Goal: Navigation & Orientation: Find specific page/section

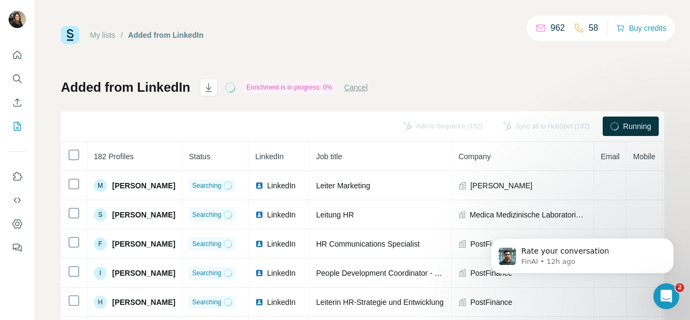
click at [357, 88] on button "Cancel" at bounding box center [356, 87] width 24 height 11
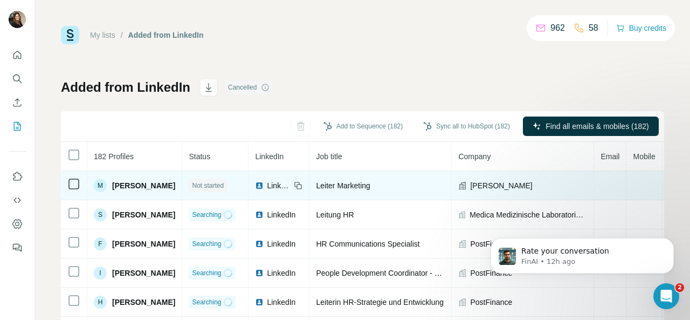
click at [219, 184] on span "Not started" at bounding box center [208, 186] width 32 height 10
click at [221, 190] on div "Not started" at bounding box center [208, 185] width 38 height 13
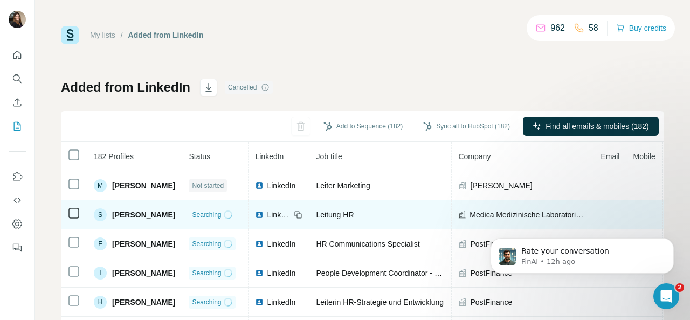
click at [221, 213] on span "Searching" at bounding box center [206, 215] width 29 height 10
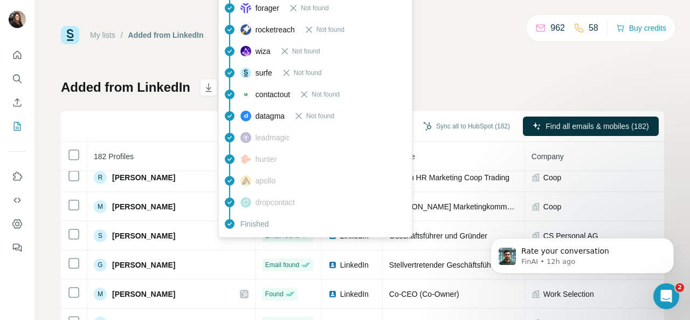
scroll to position [224, 0]
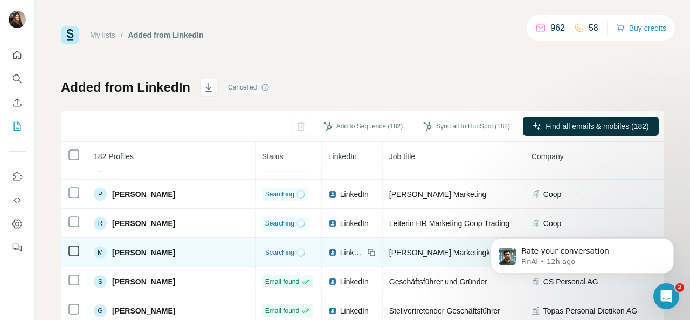
click at [262, 246] on div "Searching" at bounding box center [285, 252] width 46 height 13
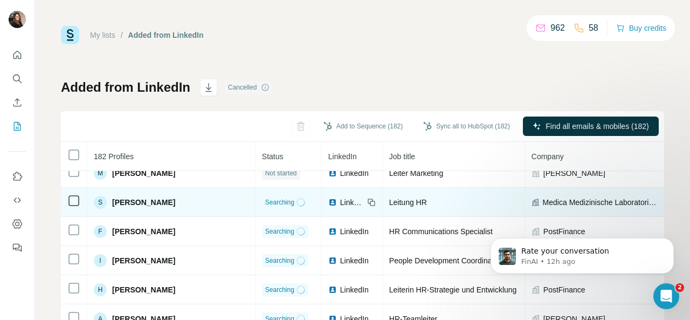
scroll to position [0, 0]
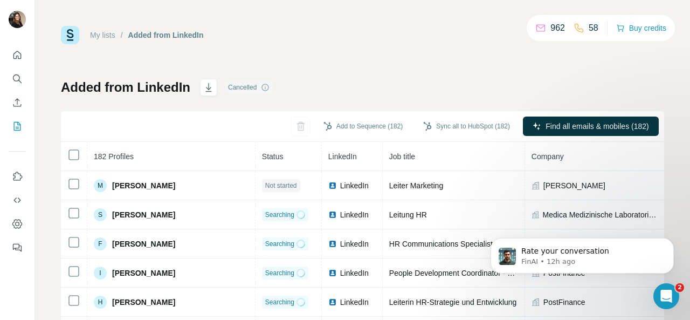
drag, startPoint x: 239, startPoint y: 82, endPoint x: 246, endPoint y: 84, distance: 6.7
click at [239, 82] on div "Cancelled" at bounding box center [249, 87] width 48 height 13
click at [267, 88] on icon at bounding box center [265, 87] width 9 height 9
click at [264, 89] on icon at bounding box center [265, 87] width 9 height 9
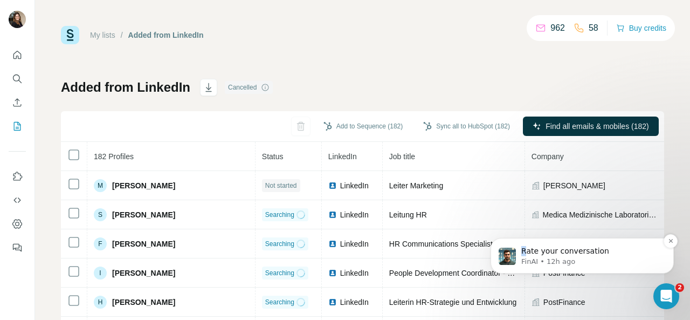
click at [523, 255] on span "Rate your conversation" at bounding box center [565, 250] width 88 height 9
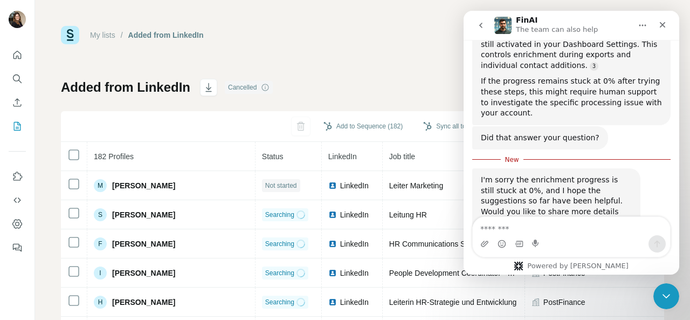
scroll to position [1826, 0]
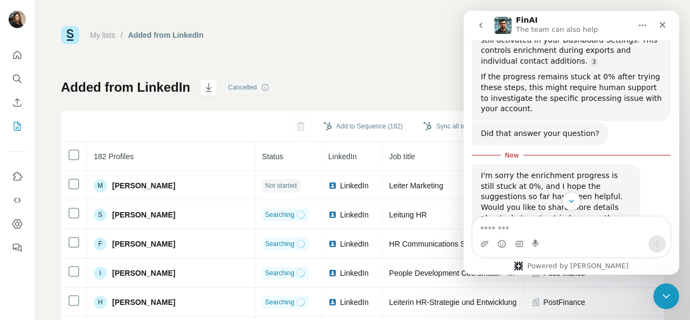
click at [518, 232] on textarea "Message…" at bounding box center [571, 226] width 197 height 18
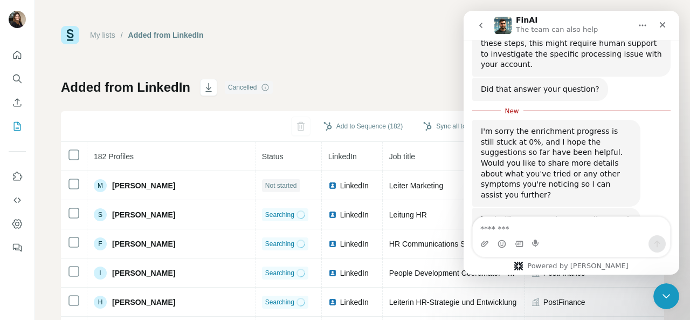
scroll to position [1896, 0]
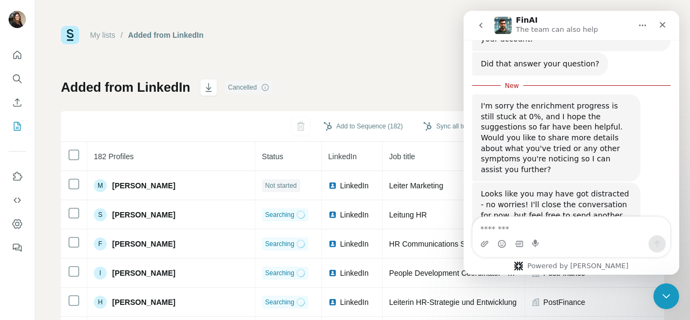
click at [383, 102] on div "Added from LinkedIn Cancelled Add to Sequence (182) Sync all to HubSpot (182) F…" at bounding box center [362, 253] width 603 height 348
click at [663, 27] on icon "Close" at bounding box center [662, 24] width 9 height 9
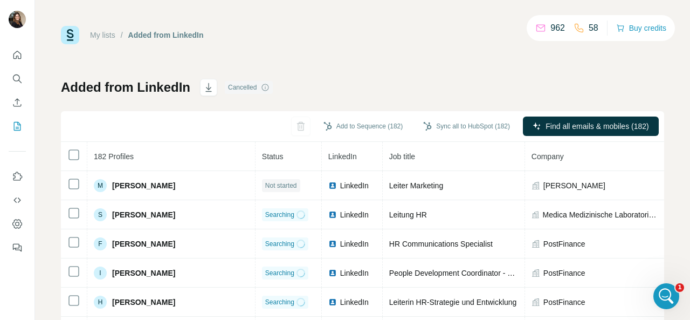
scroll to position [1878, 0]
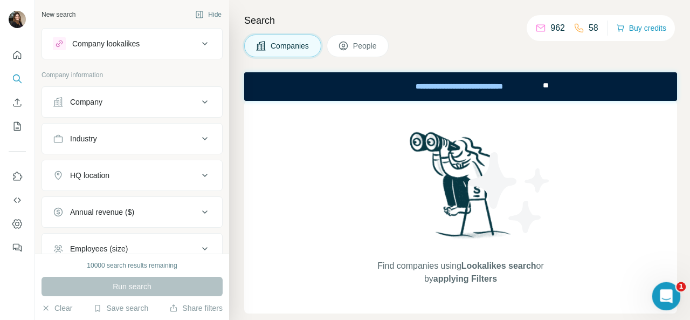
click at [666, 292] on icon "Open Intercom Messenger" at bounding box center [665, 295] width 18 height 18
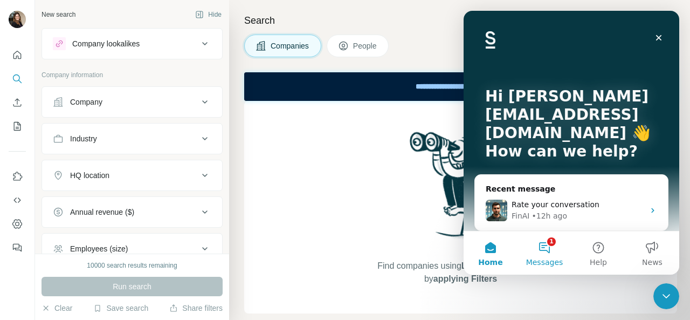
click at [548, 258] on span "Messages" at bounding box center [544, 262] width 37 height 8
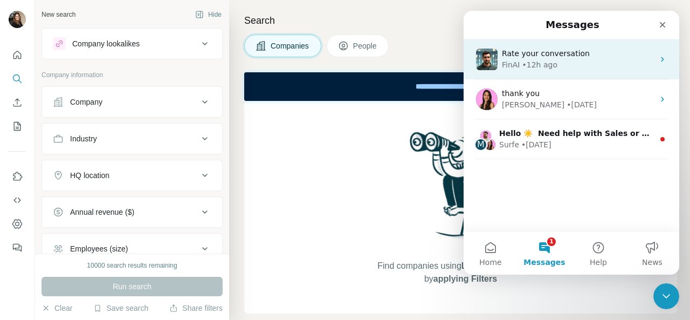
click at [550, 62] on div "• 12h ago" at bounding box center [539, 64] width 35 height 11
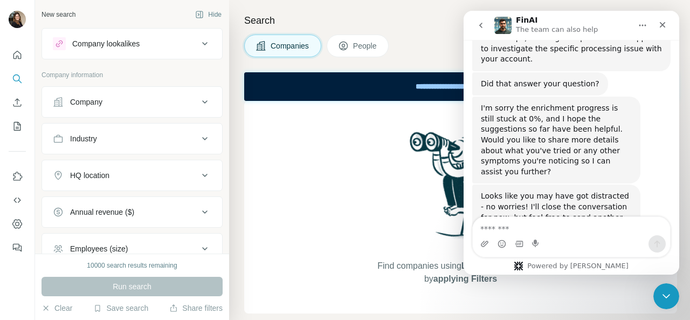
scroll to position [1878, 0]
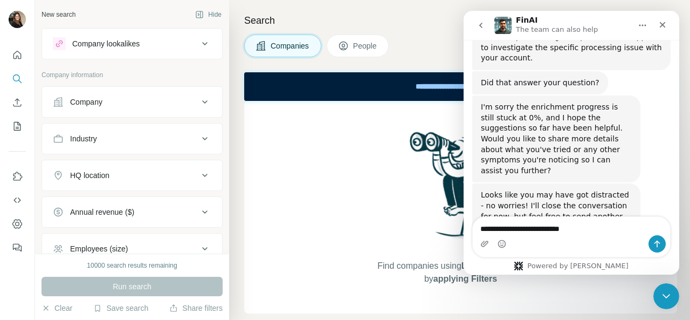
type textarea "**********"
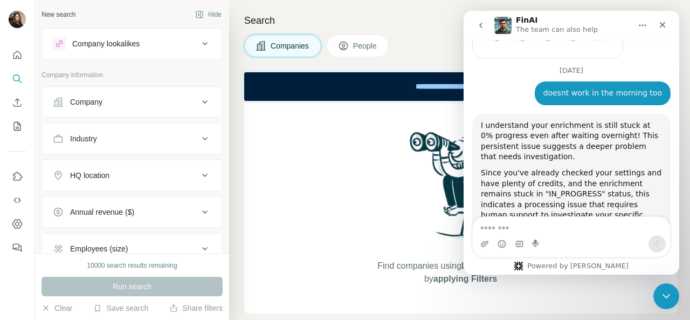
scroll to position [2163, 0]
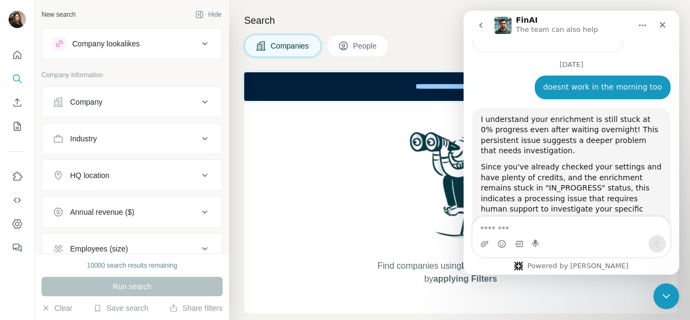
click at [511, 229] on textarea "Message…" at bounding box center [572, 226] width 198 height 18
type textarea "**********"
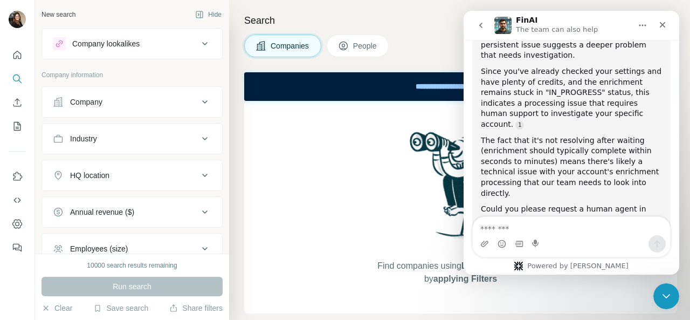
scroll to position [2259, 0]
click at [430, 26] on h4 "Search" at bounding box center [460, 20] width 433 height 15
click at [15, 54] on icon "Quick start" at bounding box center [17, 55] width 11 height 11
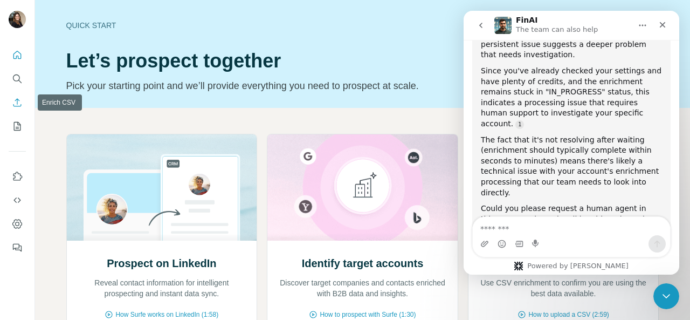
click at [16, 95] on button "Enrich CSV" at bounding box center [17, 102] width 17 height 19
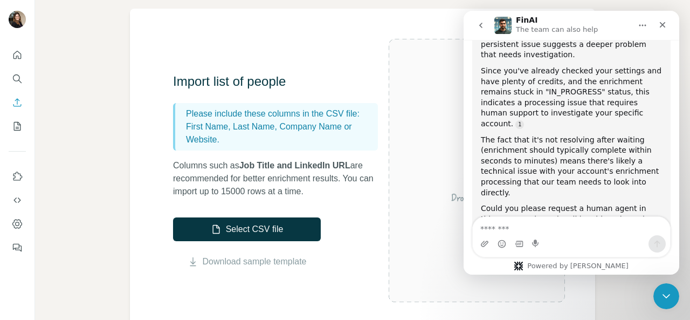
scroll to position [108, 0]
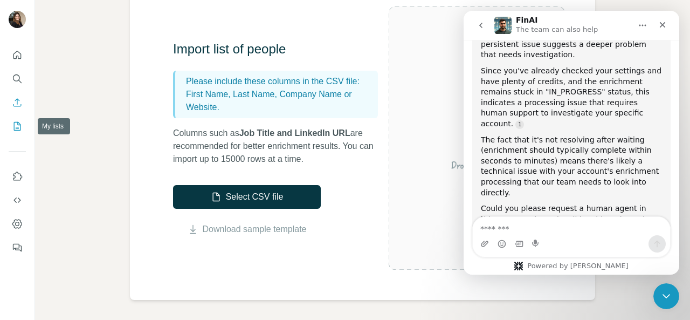
click at [14, 129] on icon "My lists" at bounding box center [17, 126] width 7 height 9
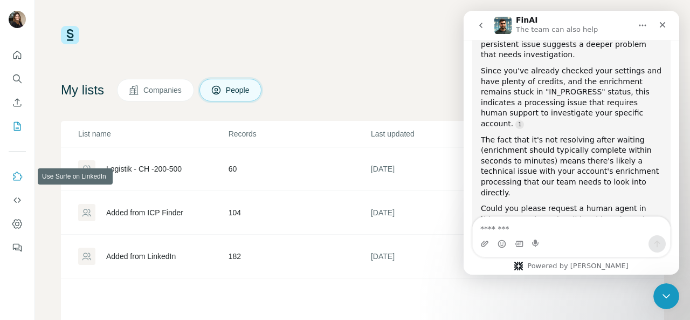
click at [18, 181] on icon "Use Surfe on LinkedIn" at bounding box center [17, 176] width 11 height 11
click at [664, 30] on div "Close" at bounding box center [662, 24] width 19 height 19
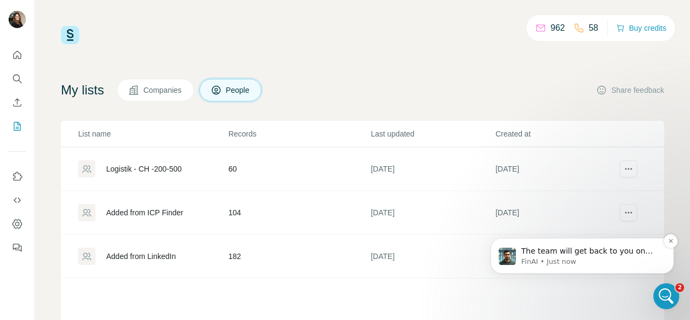
scroll to position [2325, 0]
click at [481, 83] on div "My lists Companies People Share feedback" at bounding box center [362, 90] width 603 height 23
